Goal: Task Accomplishment & Management: Use online tool/utility

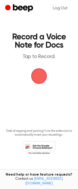
drag, startPoint x: 37, startPoint y: 78, endPoint x: 34, endPoint y: 76, distance: 3.5
click at [34, 76] on span "button" at bounding box center [39, 76] width 14 height 14
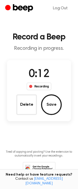
click at [47, 108] on button "Save" at bounding box center [51, 104] width 21 height 21
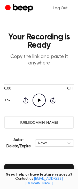
click at [39, 101] on icon at bounding box center [39, 100] width 3 height 3
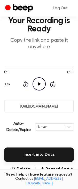
scroll to position [21, 0]
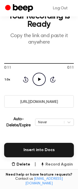
click at [62, 166] on button "Record Again" at bounding box center [56, 164] width 33 height 6
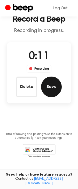
click at [48, 86] on button "Save" at bounding box center [51, 87] width 21 height 21
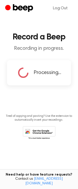
scroll to position [0, 0]
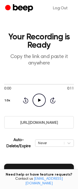
click at [39, 104] on icon "Play Audio" at bounding box center [39, 100] width 13 height 13
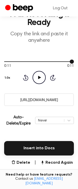
scroll to position [31, 0]
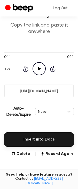
click at [58, 156] on button "Record Again" at bounding box center [56, 154] width 33 height 6
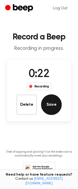
click at [50, 109] on button "Save" at bounding box center [51, 104] width 21 height 21
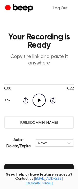
click at [38, 101] on icon at bounding box center [39, 100] width 3 height 3
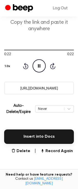
scroll to position [57, 0]
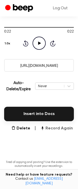
click at [63, 129] on button "Record Again" at bounding box center [56, 128] width 33 height 6
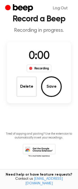
scroll to position [0, 0]
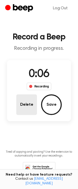
click at [22, 104] on button "Delete" at bounding box center [26, 104] width 21 height 21
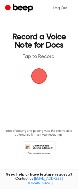
click at [38, 79] on span "button" at bounding box center [39, 76] width 14 height 14
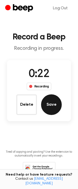
click at [53, 106] on button "Save" at bounding box center [51, 104] width 21 height 21
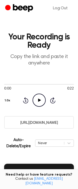
click at [39, 100] on icon at bounding box center [39, 100] width 3 height 3
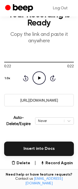
scroll to position [27, 0]
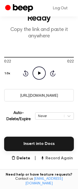
click at [60, 159] on button "Record Again" at bounding box center [56, 158] width 33 height 6
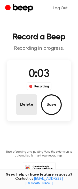
click at [24, 105] on button "Delete" at bounding box center [26, 104] width 21 height 21
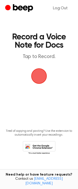
click at [38, 79] on span "button" at bounding box center [39, 76] width 14 height 14
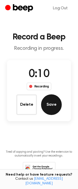
click at [49, 111] on button "Save" at bounding box center [51, 104] width 21 height 21
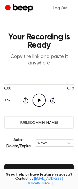
click at [39, 102] on icon "Play Audio" at bounding box center [39, 100] width 13 height 13
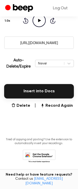
scroll to position [85, 0]
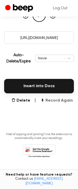
click at [60, 101] on button "Record Again" at bounding box center [56, 101] width 33 height 6
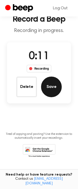
click at [53, 88] on button "Save" at bounding box center [51, 87] width 21 height 21
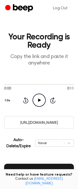
click at [40, 101] on icon "Play Audio" at bounding box center [39, 100] width 13 height 13
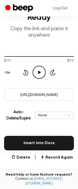
scroll to position [30, 0]
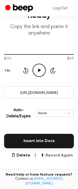
click at [61, 157] on button "Record Again" at bounding box center [56, 155] width 33 height 6
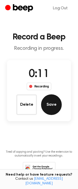
click at [53, 105] on button "Save" at bounding box center [51, 104] width 21 height 21
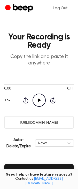
click at [39, 100] on icon at bounding box center [39, 100] width 3 height 3
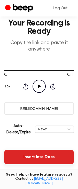
scroll to position [23, 0]
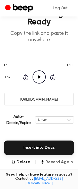
click at [63, 163] on button "Record Again" at bounding box center [56, 162] width 33 height 6
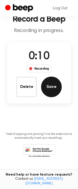
click at [52, 89] on button "Save" at bounding box center [51, 87] width 21 height 21
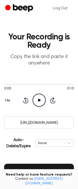
click at [37, 100] on icon "Play Audio" at bounding box center [39, 100] width 13 height 13
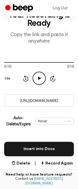
scroll to position [29, 0]
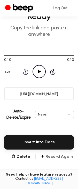
click at [58, 157] on button "Record Again" at bounding box center [56, 157] width 33 height 6
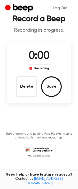
scroll to position [0, 0]
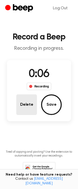
click at [21, 110] on button "Delete" at bounding box center [26, 104] width 21 height 21
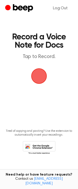
click at [42, 75] on span "button" at bounding box center [39, 76] width 14 height 14
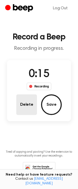
click at [23, 104] on button "Delete" at bounding box center [26, 104] width 21 height 21
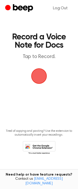
click at [40, 77] on span "button" at bounding box center [39, 76] width 14 height 14
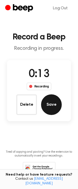
click at [47, 110] on button "Save" at bounding box center [51, 104] width 21 height 21
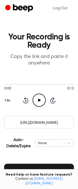
click at [42, 100] on icon "Play Audio" at bounding box center [39, 100] width 13 height 13
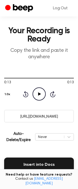
scroll to position [25, 0]
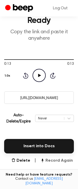
click at [49, 161] on button "Record Again" at bounding box center [56, 161] width 33 height 6
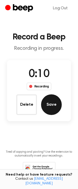
click at [51, 101] on button "Save" at bounding box center [51, 104] width 21 height 21
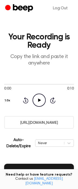
click at [37, 102] on icon "Play Audio" at bounding box center [39, 100] width 13 height 13
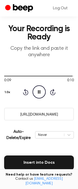
scroll to position [46, 0]
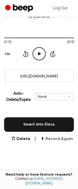
click at [63, 140] on button "Record Again" at bounding box center [56, 139] width 33 height 6
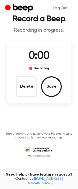
scroll to position [0, 0]
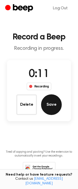
click at [50, 102] on button "Save" at bounding box center [51, 104] width 21 height 21
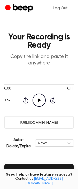
click at [38, 99] on icon at bounding box center [39, 100] width 3 height 3
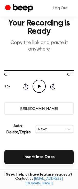
scroll to position [14, 0]
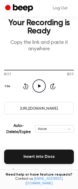
click at [57, 171] on button "Record Again" at bounding box center [56, 171] width 33 height 6
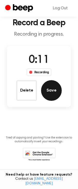
click at [50, 94] on button "Save" at bounding box center [51, 90] width 21 height 21
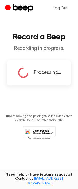
scroll to position [0, 0]
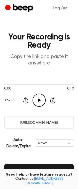
click at [36, 102] on icon "Play Audio" at bounding box center [39, 100] width 13 height 13
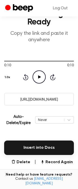
scroll to position [24, 0]
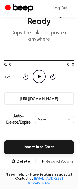
click at [59, 161] on button "Record Again" at bounding box center [56, 162] width 33 height 6
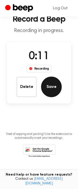
click at [50, 88] on button "Save" at bounding box center [51, 87] width 21 height 21
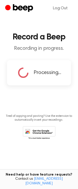
scroll to position [0, 0]
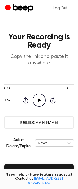
click at [38, 101] on icon at bounding box center [39, 100] width 3 height 3
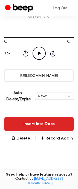
scroll to position [52, 0]
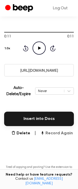
click at [57, 134] on button "Record Again" at bounding box center [56, 133] width 33 height 6
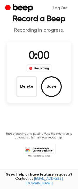
scroll to position [0, 0]
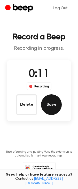
click at [53, 104] on button "Save" at bounding box center [51, 104] width 21 height 21
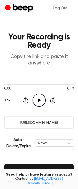
click at [37, 100] on icon "Play Audio" at bounding box center [39, 100] width 13 height 13
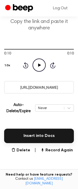
scroll to position [46, 0]
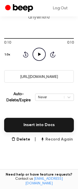
click at [64, 139] on button "Record Again" at bounding box center [56, 139] width 33 height 6
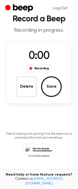
scroll to position [0, 0]
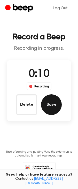
click at [51, 107] on button "Save" at bounding box center [51, 104] width 21 height 21
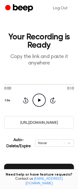
click at [40, 102] on icon "Play Audio" at bounding box center [39, 100] width 13 height 13
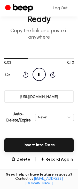
scroll to position [42, 0]
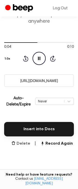
click at [25, 145] on button "Delete" at bounding box center [20, 144] width 19 height 6
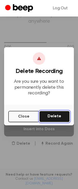
click at [54, 113] on button "Delete" at bounding box center [54, 116] width 30 height 11
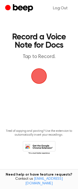
click at [39, 78] on span "button" at bounding box center [39, 76] width 14 height 14
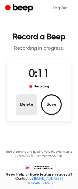
click at [18, 109] on button "Delete" at bounding box center [26, 104] width 21 height 21
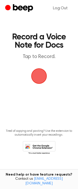
click at [41, 77] on span "button" at bounding box center [39, 76] width 14 height 14
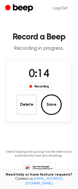
drag, startPoint x: 28, startPoint y: 107, endPoint x: 29, endPoint y: 109, distance: 2.8
click at [28, 108] on button "Delete" at bounding box center [26, 104] width 21 height 21
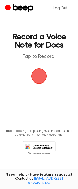
click at [39, 79] on span "button" at bounding box center [39, 76] width 14 height 14
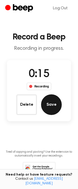
click at [50, 104] on button "Save" at bounding box center [51, 104] width 21 height 21
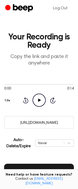
click at [38, 100] on icon at bounding box center [39, 100] width 3 height 3
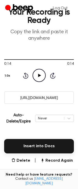
scroll to position [40, 0]
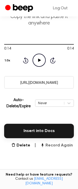
click at [56, 145] on button "Record Again" at bounding box center [56, 145] width 33 height 6
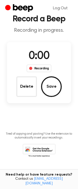
scroll to position [0, 0]
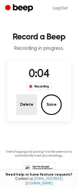
click at [22, 107] on button "Delete" at bounding box center [26, 104] width 21 height 21
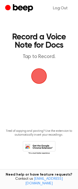
click at [43, 75] on span "button" at bounding box center [39, 76] width 14 height 14
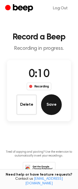
click at [47, 108] on button "Save" at bounding box center [51, 104] width 21 height 21
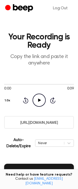
drag, startPoint x: 37, startPoint y: 99, endPoint x: 5, endPoint y: 111, distance: 33.2
click at [36, 100] on icon "Play Audio" at bounding box center [39, 100] width 13 height 13
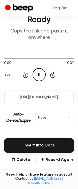
scroll to position [26, 0]
click at [57, 159] on button "Record Again" at bounding box center [56, 160] width 33 height 6
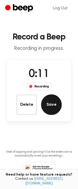
click at [49, 107] on button "Save" at bounding box center [51, 104] width 21 height 21
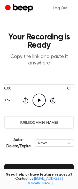
click at [40, 101] on icon "Play Audio" at bounding box center [39, 100] width 13 height 13
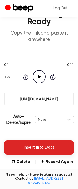
scroll to position [29, 0]
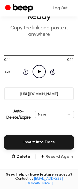
click at [60, 158] on button "Record Again" at bounding box center [56, 157] width 33 height 6
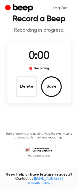
scroll to position [0, 0]
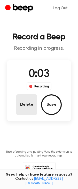
click at [28, 108] on button "Delete" at bounding box center [26, 104] width 21 height 21
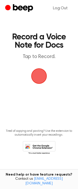
click at [36, 77] on span "button" at bounding box center [39, 76] width 14 height 14
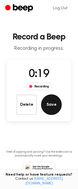
click at [51, 109] on button "Save" at bounding box center [51, 104] width 21 height 21
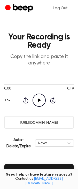
click at [40, 101] on icon "Play Audio" at bounding box center [39, 100] width 13 height 13
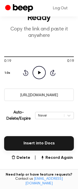
scroll to position [33, 0]
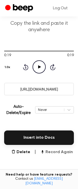
click at [59, 153] on button "Record Again" at bounding box center [56, 152] width 33 height 6
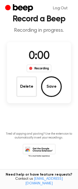
scroll to position [0, 0]
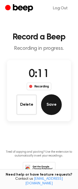
click at [52, 110] on button "Save" at bounding box center [51, 104] width 21 height 21
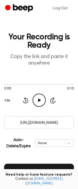
click at [38, 103] on icon "Play Audio" at bounding box center [39, 100] width 13 height 13
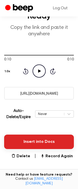
scroll to position [35, 0]
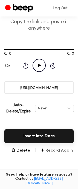
click at [52, 151] on button "Record Again" at bounding box center [56, 151] width 33 height 6
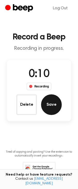
click at [50, 105] on button "Save" at bounding box center [51, 104] width 21 height 21
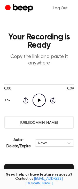
click at [37, 100] on icon "Play Audio" at bounding box center [39, 100] width 13 height 13
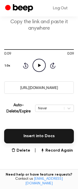
scroll to position [37, 0]
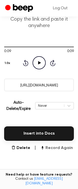
click at [57, 150] on button "Record Again" at bounding box center [56, 148] width 33 height 6
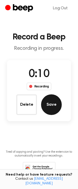
click at [52, 107] on button "Save" at bounding box center [51, 104] width 21 height 21
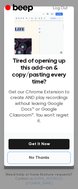
click at [42, 156] on button "No Thanks" at bounding box center [38, 158] width 61 height 10
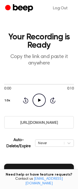
click at [39, 100] on icon at bounding box center [39, 100] width 3 height 3
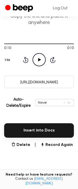
scroll to position [41, 0]
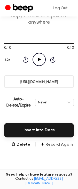
click at [52, 145] on button "Record Again" at bounding box center [56, 145] width 33 height 6
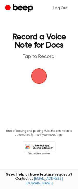
click at [37, 76] on span "button" at bounding box center [39, 76] width 20 height 20
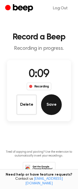
click at [51, 107] on button "Save" at bounding box center [51, 104] width 21 height 21
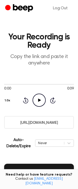
click at [41, 101] on icon "Play Audio" at bounding box center [39, 100] width 13 height 13
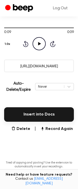
scroll to position [57, 0]
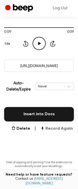
click at [62, 129] on button "Record Again" at bounding box center [56, 129] width 33 height 6
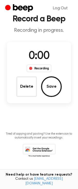
scroll to position [0, 0]
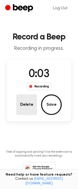
click at [18, 104] on button "Delete" at bounding box center [26, 104] width 21 height 21
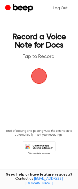
click at [37, 76] on span "button" at bounding box center [39, 76] width 24 height 24
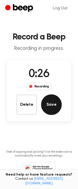
click at [50, 106] on button "Save" at bounding box center [51, 104] width 21 height 21
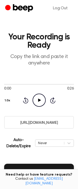
click at [39, 99] on icon at bounding box center [39, 100] width 3 height 3
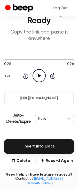
scroll to position [85, 0]
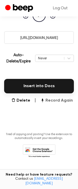
click at [60, 100] on button "Record Again" at bounding box center [56, 101] width 33 height 6
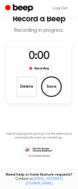
scroll to position [18, 0]
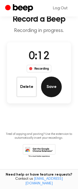
click at [55, 88] on button "Save" at bounding box center [51, 87] width 21 height 21
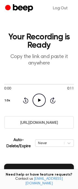
click at [39, 101] on icon "Play Audio" at bounding box center [39, 100] width 13 height 13
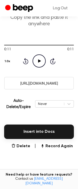
scroll to position [41, 0]
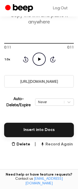
click at [54, 145] on button "Record Again" at bounding box center [56, 144] width 33 height 6
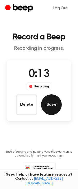
click at [56, 107] on button "Save" at bounding box center [51, 104] width 21 height 21
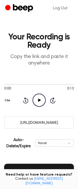
click at [39, 101] on icon at bounding box center [39, 100] width 3 height 3
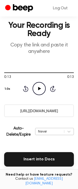
scroll to position [23, 0]
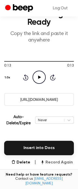
click at [62, 163] on button "Record Again" at bounding box center [56, 162] width 33 height 6
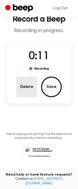
click at [23, 89] on button "Delete" at bounding box center [26, 87] width 21 height 21
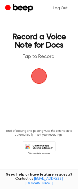
click at [34, 88] on main "Record a Voice Note for Docs Tap to Record. Tired of copying and pasting? Use t…" at bounding box center [39, 86] width 78 height 173
click at [37, 82] on span "button" at bounding box center [39, 76] width 28 height 28
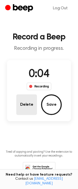
click at [30, 108] on button "Delete" at bounding box center [26, 104] width 21 height 21
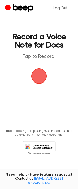
click at [37, 78] on span "button" at bounding box center [39, 76] width 28 height 28
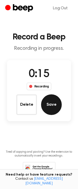
click at [49, 104] on button "Save" at bounding box center [51, 104] width 21 height 21
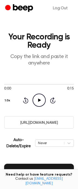
click at [37, 104] on icon "Play Audio" at bounding box center [39, 100] width 13 height 13
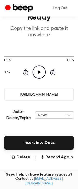
scroll to position [34, 0]
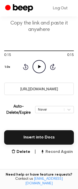
click at [63, 152] on button "Record Again" at bounding box center [56, 152] width 33 height 6
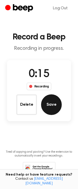
click at [51, 108] on button "Save" at bounding box center [51, 104] width 21 height 21
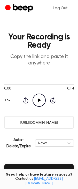
click at [36, 100] on icon "Play Audio" at bounding box center [39, 100] width 13 height 13
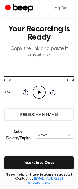
scroll to position [46, 0]
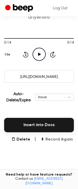
click at [62, 137] on button "Record Again" at bounding box center [56, 139] width 33 height 6
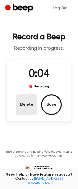
click at [25, 107] on button "Delete" at bounding box center [26, 104] width 21 height 21
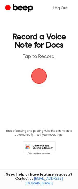
click at [40, 77] on span "button" at bounding box center [38, 75] width 25 height 25
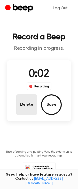
click at [30, 104] on button "Delete" at bounding box center [26, 104] width 21 height 21
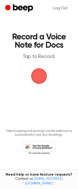
click at [41, 73] on span "button" at bounding box center [39, 76] width 29 height 29
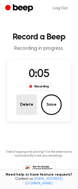
click at [23, 104] on button "Delete" at bounding box center [26, 104] width 21 height 21
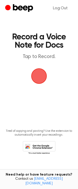
click at [40, 80] on span "button" at bounding box center [39, 76] width 20 height 20
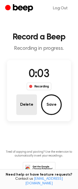
click at [29, 104] on button "Delete" at bounding box center [26, 104] width 21 height 21
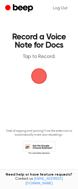
click at [38, 78] on span "button" at bounding box center [38, 76] width 21 height 21
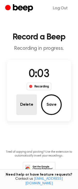
click at [29, 105] on button "Delete" at bounding box center [26, 104] width 21 height 21
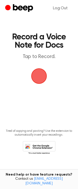
click at [38, 79] on span "button" at bounding box center [39, 76] width 29 height 29
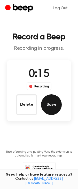
click at [48, 105] on button "Save" at bounding box center [51, 104] width 21 height 21
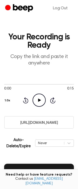
click at [37, 100] on icon "Play Audio" at bounding box center [39, 100] width 13 height 13
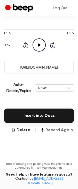
scroll to position [56, 0]
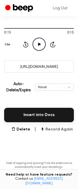
click at [57, 129] on button "Record Again" at bounding box center [56, 129] width 33 height 6
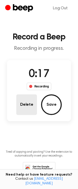
click at [26, 102] on button "Delete" at bounding box center [26, 104] width 21 height 21
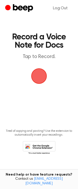
click at [38, 77] on span "button" at bounding box center [39, 76] width 19 height 19
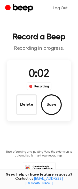
click at [25, 106] on button "Delete" at bounding box center [26, 104] width 21 height 21
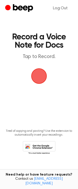
click at [39, 78] on span "button" at bounding box center [39, 76] width 20 height 20
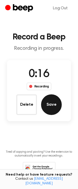
click at [50, 109] on button "Save" at bounding box center [51, 104] width 21 height 21
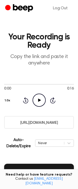
click at [37, 100] on icon "Play Audio" at bounding box center [39, 100] width 13 height 13
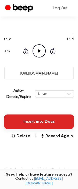
scroll to position [71, 0]
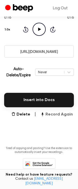
click at [56, 113] on button "Record Again" at bounding box center [56, 114] width 33 height 6
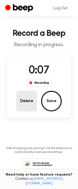
click at [32, 105] on button "Delete" at bounding box center [26, 101] width 21 height 21
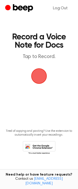
scroll to position [0, 0]
click at [40, 75] on span "button" at bounding box center [38, 75] width 23 height 23
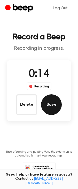
click at [48, 101] on button "Save" at bounding box center [51, 104] width 21 height 21
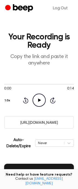
click at [40, 99] on icon "Play Audio" at bounding box center [39, 100] width 13 height 13
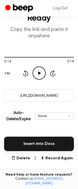
scroll to position [33, 0]
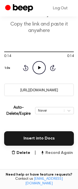
click at [54, 152] on button "Record Again" at bounding box center [56, 153] width 33 height 6
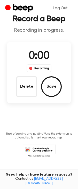
scroll to position [0, 0]
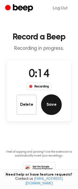
click at [48, 106] on button "Save" at bounding box center [51, 104] width 21 height 21
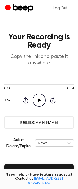
click at [38, 99] on icon "Play Audio" at bounding box center [39, 100] width 13 height 13
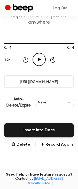
scroll to position [44, 0]
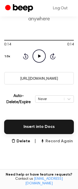
click at [59, 141] on button "Record Again" at bounding box center [56, 141] width 33 height 6
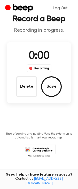
scroll to position [0, 0]
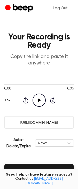
click at [37, 102] on icon "Play Audio" at bounding box center [39, 100] width 13 height 13
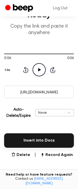
scroll to position [31, 0]
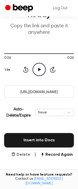
click at [24, 152] on button "Delete" at bounding box center [20, 155] width 19 height 6
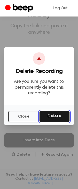
click at [59, 115] on button "Delete" at bounding box center [54, 116] width 30 height 11
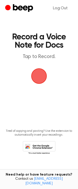
click at [35, 78] on span "button" at bounding box center [39, 76] width 21 height 21
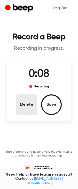
click at [30, 105] on button "Delete" at bounding box center [26, 104] width 21 height 21
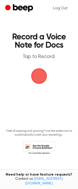
click at [41, 78] on span "button" at bounding box center [39, 76] width 29 height 29
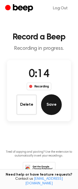
click at [51, 106] on button "Save" at bounding box center [51, 104] width 21 height 21
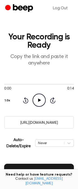
click at [39, 102] on icon "Play Audio" at bounding box center [39, 100] width 13 height 13
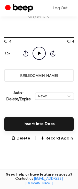
scroll to position [55, 0]
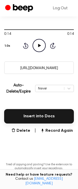
drag, startPoint x: 55, startPoint y: 127, endPoint x: 53, endPoint y: 133, distance: 6.7
click at [53, 133] on main "Your Recording is Ready Copy the link and paste it anywhere 0:14 0:14 Your brow…" at bounding box center [39, 74] width 78 height 258
click at [51, 143] on main "Your Recording is Ready Copy the link and paste it anywhere 0:14 0:14 Your brow…" at bounding box center [39, 74] width 78 height 258
click at [53, 132] on button "Record Again" at bounding box center [56, 131] width 33 height 6
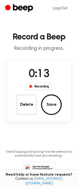
drag, startPoint x: 22, startPoint y: 108, endPoint x: 24, endPoint y: 110, distance: 3.1
click at [22, 108] on button "Delete" at bounding box center [26, 104] width 21 height 21
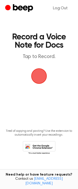
click at [38, 77] on span "button" at bounding box center [39, 76] width 28 height 28
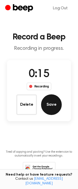
click at [50, 106] on button "Save" at bounding box center [51, 104] width 21 height 21
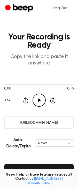
click at [38, 102] on icon "Play Audio" at bounding box center [39, 100] width 13 height 13
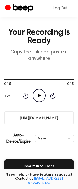
scroll to position [31, 0]
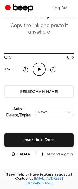
click at [56, 155] on button "Record Again" at bounding box center [56, 154] width 33 height 6
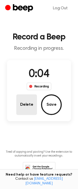
click at [30, 106] on button "Delete" at bounding box center [26, 104] width 21 height 21
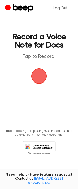
click at [38, 75] on span "button" at bounding box center [39, 76] width 29 height 29
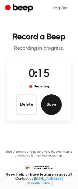
click at [51, 106] on button "Save" at bounding box center [51, 104] width 21 height 21
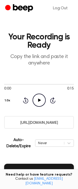
click at [38, 98] on icon "Play Audio" at bounding box center [39, 100] width 13 height 13
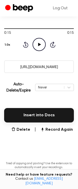
scroll to position [68, 0]
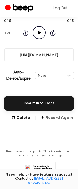
click at [59, 118] on button "Record Again" at bounding box center [56, 118] width 33 height 6
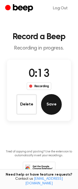
click at [55, 105] on button "Save" at bounding box center [51, 104] width 21 height 21
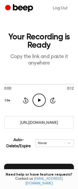
click at [40, 99] on icon "Play Audio" at bounding box center [39, 100] width 13 height 13
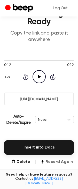
scroll to position [34, 0]
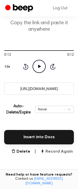
click at [55, 153] on button "Record Again" at bounding box center [56, 152] width 33 height 6
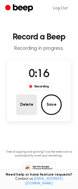
click at [21, 107] on button "Delete" at bounding box center [26, 104] width 21 height 21
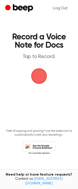
click at [42, 77] on span "button" at bounding box center [39, 76] width 29 height 29
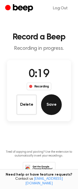
click at [51, 102] on button "Save" at bounding box center [51, 104] width 21 height 21
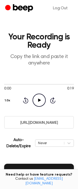
click at [33, 95] on icon "Play Audio" at bounding box center [39, 100] width 13 height 13
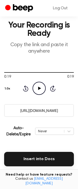
scroll to position [17, 0]
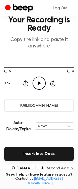
click at [55, 168] on button "Record Again" at bounding box center [56, 168] width 33 height 6
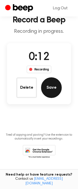
click at [48, 93] on button "Save" at bounding box center [51, 87] width 21 height 21
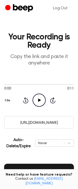
click at [37, 101] on icon "Play Audio" at bounding box center [39, 100] width 13 height 13
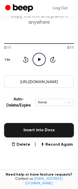
scroll to position [51, 0]
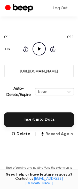
click at [54, 134] on button "Record Again" at bounding box center [56, 134] width 33 height 6
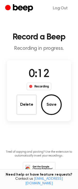
click at [52, 103] on button "Save" at bounding box center [51, 104] width 21 height 21
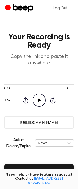
click at [40, 101] on icon "Play Audio" at bounding box center [39, 100] width 13 height 13
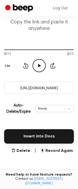
scroll to position [49, 0]
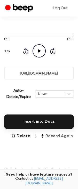
click at [54, 135] on button "Record Again" at bounding box center [56, 136] width 33 height 6
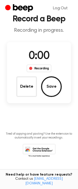
scroll to position [0, 0]
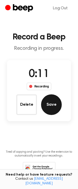
click at [48, 107] on button "Save" at bounding box center [51, 104] width 21 height 21
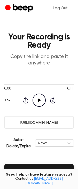
click at [39, 100] on icon at bounding box center [39, 100] width 3 height 3
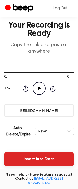
scroll to position [26, 0]
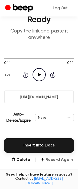
click at [54, 161] on button "Record Again" at bounding box center [56, 160] width 33 height 6
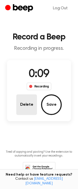
click at [27, 111] on button "Delete" at bounding box center [26, 104] width 21 height 21
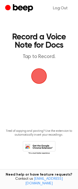
click at [38, 78] on span "button" at bounding box center [39, 76] width 29 height 29
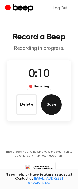
click at [51, 104] on button "Save" at bounding box center [51, 104] width 21 height 21
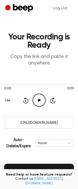
click at [36, 100] on icon "Play Audio" at bounding box center [39, 100] width 13 height 13
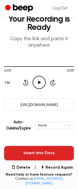
scroll to position [28, 0]
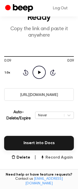
click at [58, 158] on button "Record Again" at bounding box center [56, 158] width 33 height 6
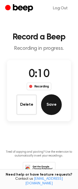
click at [51, 103] on button "Save" at bounding box center [51, 104] width 21 height 21
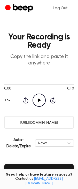
click at [37, 102] on icon "Play Audio" at bounding box center [39, 100] width 13 height 13
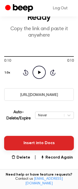
scroll to position [37, 0]
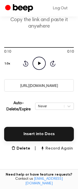
click at [53, 150] on button "Record Again" at bounding box center [56, 148] width 33 height 6
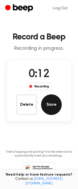
click at [50, 108] on button "Save" at bounding box center [51, 104] width 21 height 21
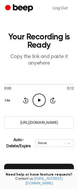
click at [41, 100] on icon "Play Audio" at bounding box center [39, 100] width 13 height 13
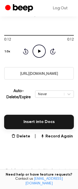
scroll to position [51, 0]
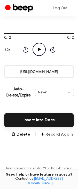
click at [57, 136] on button "Record Again" at bounding box center [56, 135] width 33 height 6
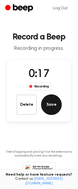
click at [48, 108] on button "Save" at bounding box center [51, 104] width 21 height 21
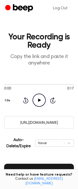
click at [40, 99] on icon "Play Audio" at bounding box center [39, 100] width 13 height 13
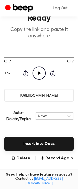
scroll to position [28, 0]
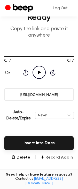
click at [58, 158] on button "Record Again" at bounding box center [56, 158] width 33 height 6
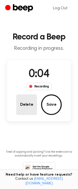
click at [22, 103] on button "Delete" at bounding box center [26, 104] width 21 height 21
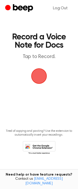
click at [40, 78] on span "button" at bounding box center [38, 76] width 21 height 21
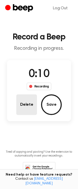
click at [24, 106] on button "Delete" at bounding box center [26, 104] width 21 height 21
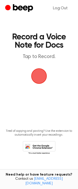
click at [39, 80] on span "button" at bounding box center [39, 76] width 18 height 18
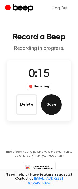
click at [47, 109] on button "Save" at bounding box center [51, 104] width 21 height 21
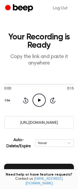
click at [39, 99] on icon at bounding box center [39, 100] width 3 height 3
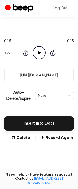
scroll to position [85, 0]
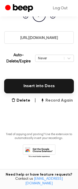
click at [59, 101] on button "Record Again" at bounding box center [56, 101] width 33 height 6
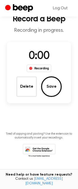
scroll to position [18, 0]
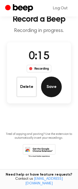
click at [56, 86] on button "Save" at bounding box center [51, 87] width 21 height 21
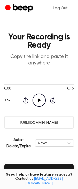
click at [40, 102] on icon "Play Audio" at bounding box center [39, 100] width 13 height 13
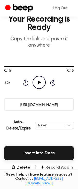
scroll to position [21, 0]
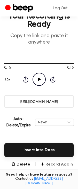
click at [64, 164] on button "Record Again" at bounding box center [56, 164] width 33 height 6
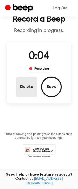
click at [29, 84] on button "Delete" at bounding box center [26, 87] width 21 height 21
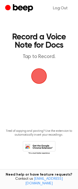
click at [40, 78] on span "button" at bounding box center [39, 76] width 20 height 20
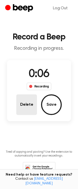
click at [21, 110] on button "Delete" at bounding box center [26, 104] width 21 height 21
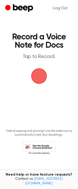
click at [39, 76] on span "button" at bounding box center [39, 76] width 29 height 29
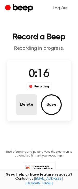
click at [23, 110] on button "Delete" at bounding box center [26, 104] width 21 height 21
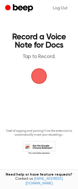
click at [39, 77] on span "button" at bounding box center [39, 76] width 23 height 23
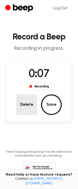
click at [20, 113] on button "Delete" at bounding box center [26, 104] width 21 height 21
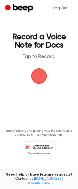
click at [35, 80] on span "button" at bounding box center [39, 76] width 19 height 19
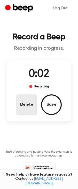
click at [27, 107] on button "Delete" at bounding box center [26, 104] width 21 height 21
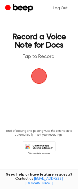
click at [38, 79] on span "button" at bounding box center [39, 76] width 29 height 29
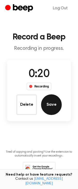
click at [53, 104] on button "Save" at bounding box center [51, 104] width 21 height 21
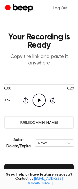
click at [36, 102] on icon "Play Audio" at bounding box center [39, 100] width 13 height 13
